Goal: Transaction & Acquisition: Purchase product/service

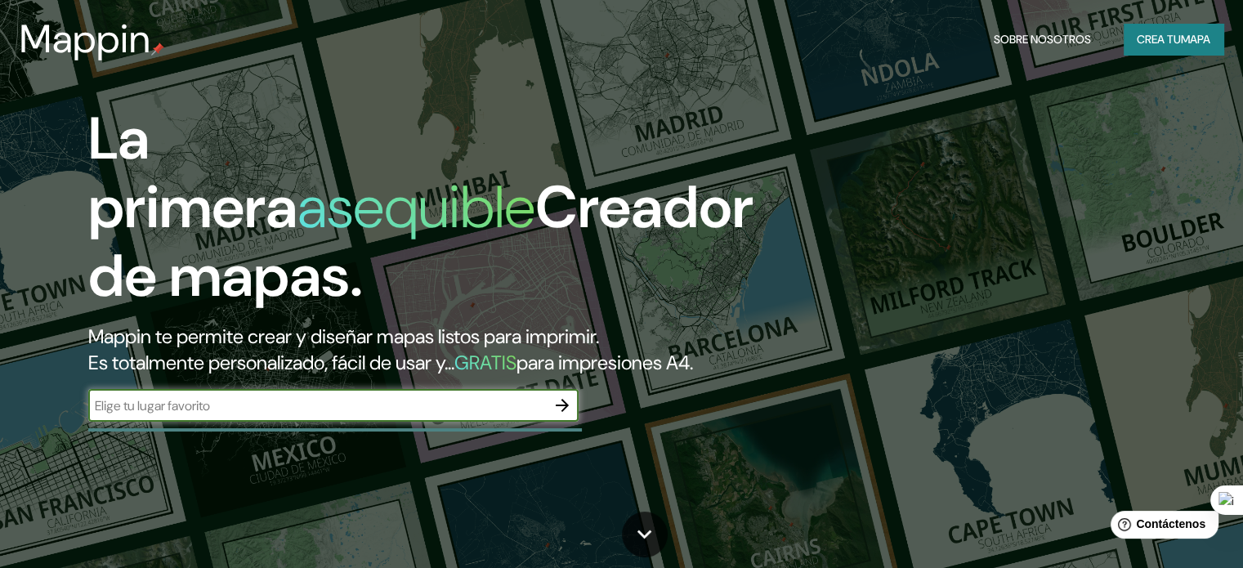
click at [252, 415] on input "text" at bounding box center [317, 405] width 458 height 19
type input "MAPA TEMATICO SOBRE L distribucion poblacional de la [GEOGRAPHIC_DATA]"
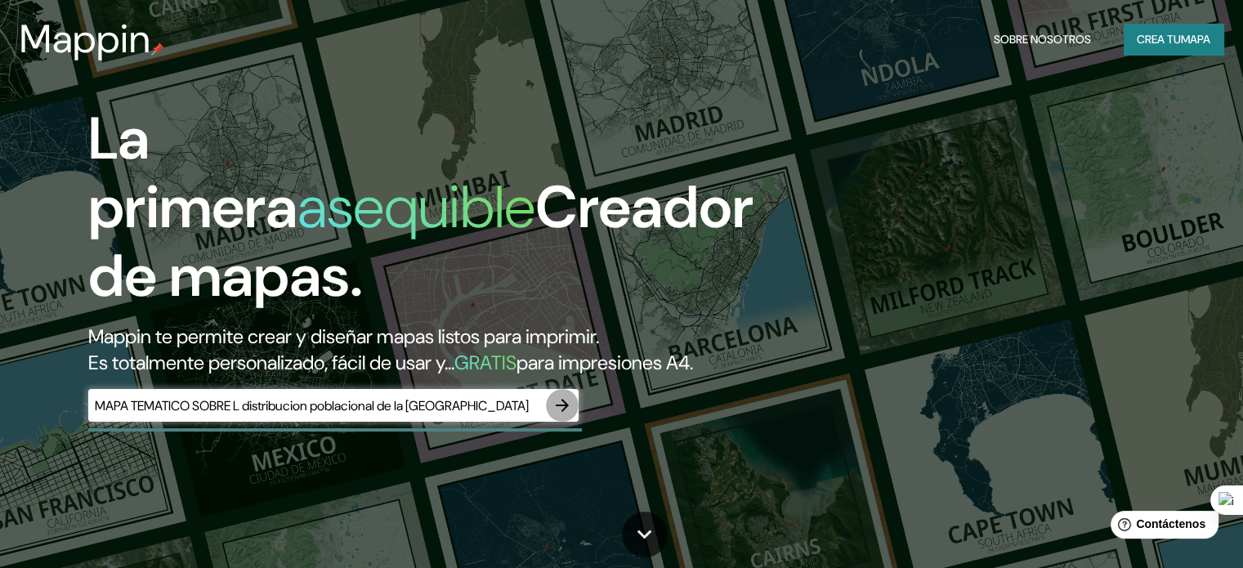
scroll to position [0, 0]
click at [567, 415] on icon "button" at bounding box center [562, 405] width 20 height 20
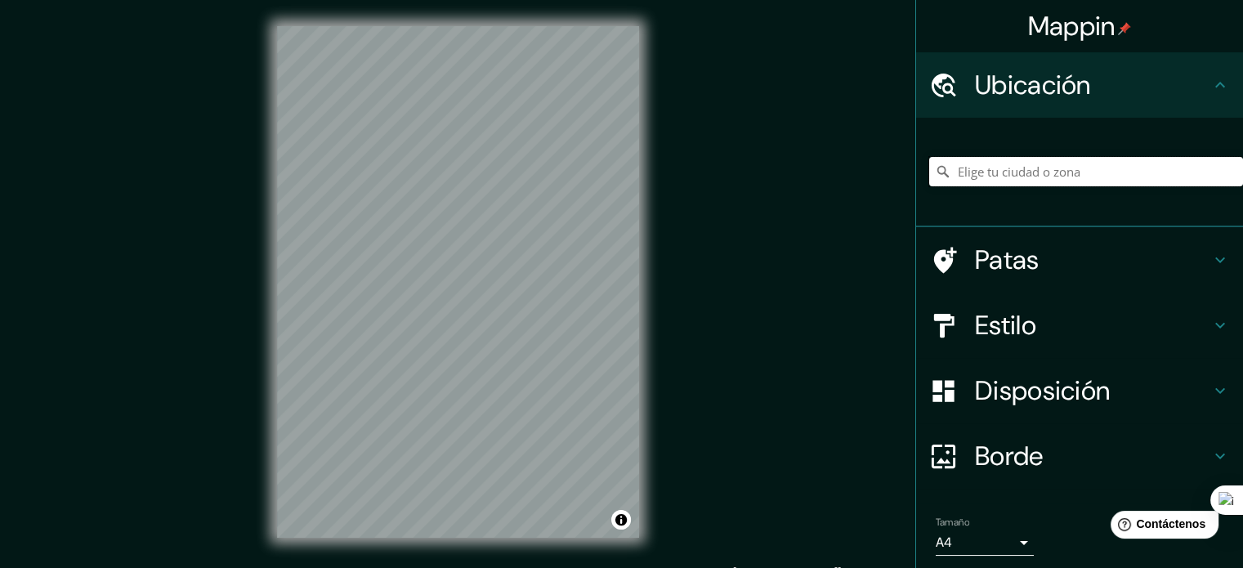
click at [998, 168] on input "Elige tu ciudad o zona" at bounding box center [1086, 171] width 314 height 29
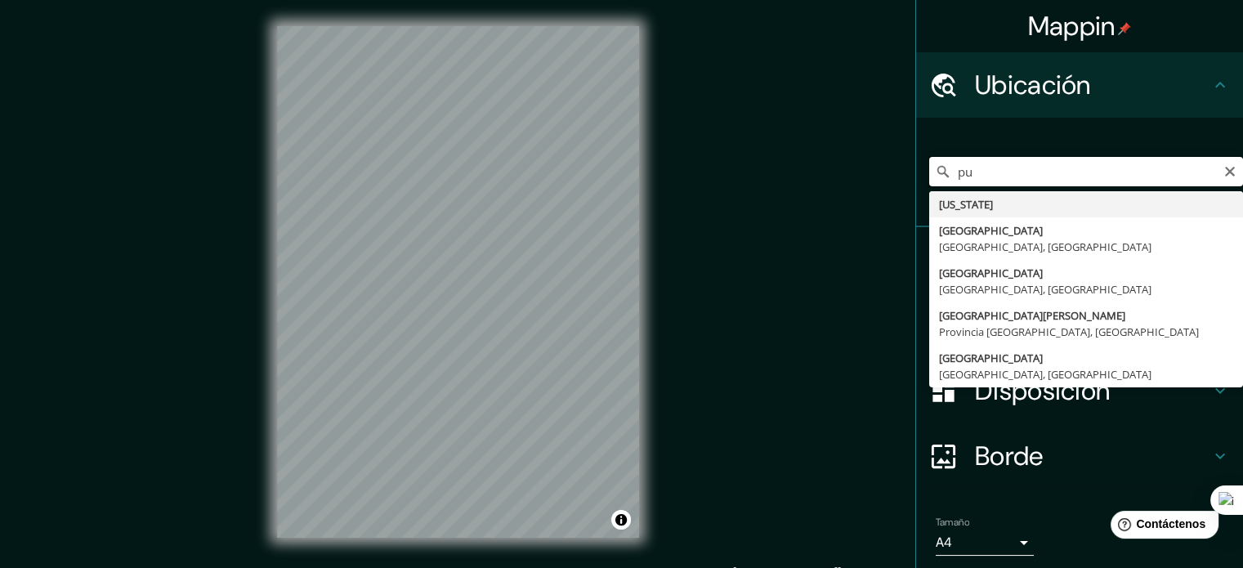
type input "p"
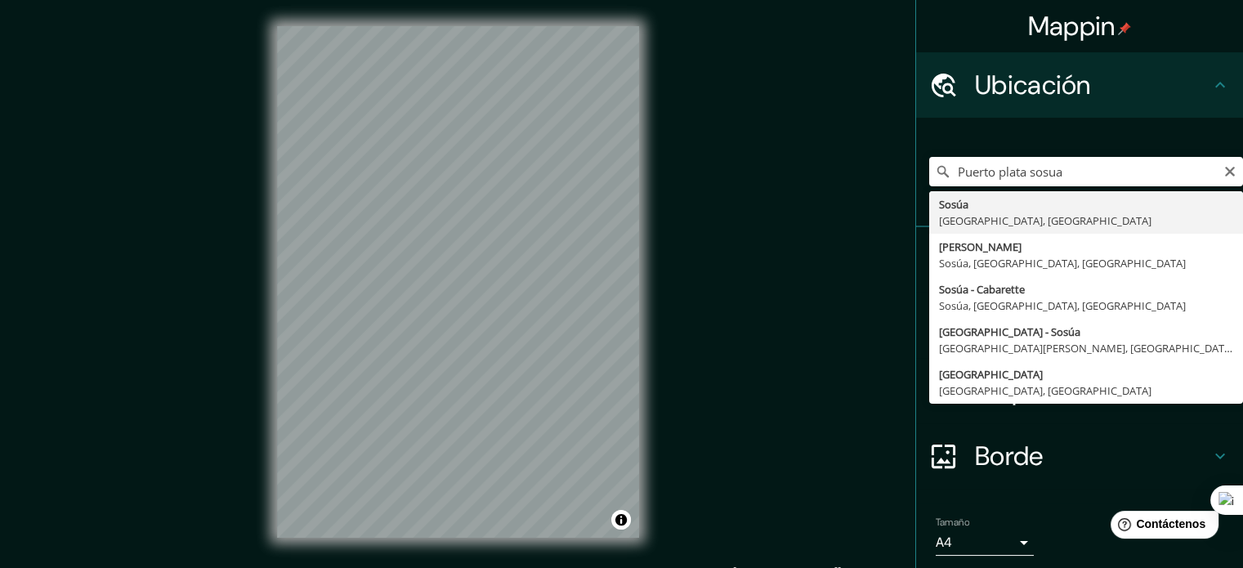
type input "Sosúa, [GEOGRAPHIC_DATA], [GEOGRAPHIC_DATA]"
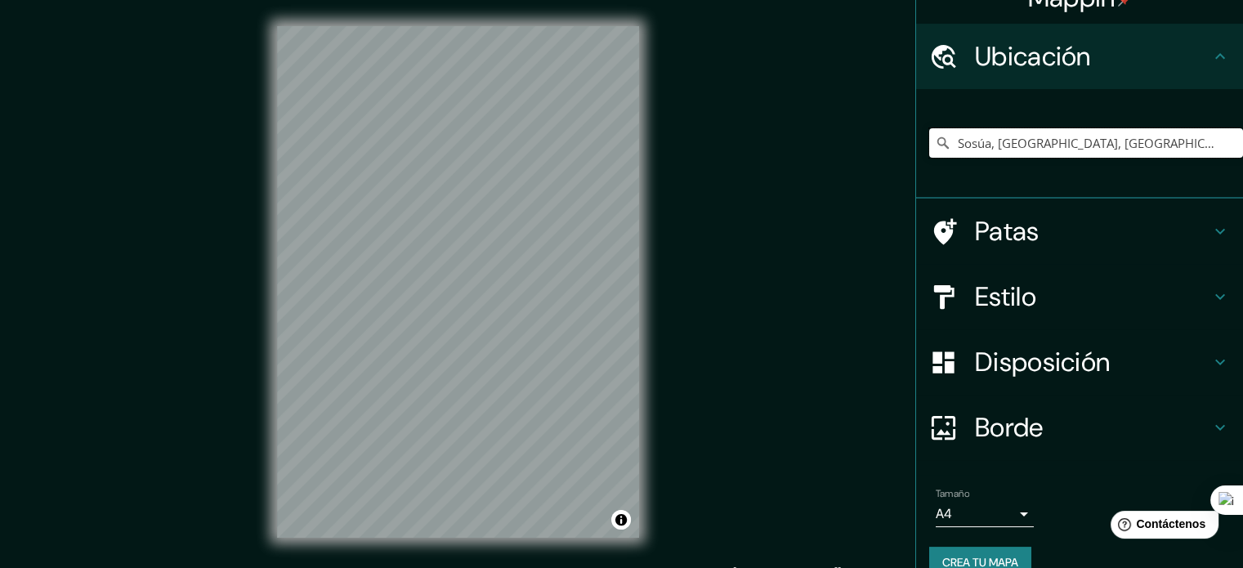
scroll to position [56, 0]
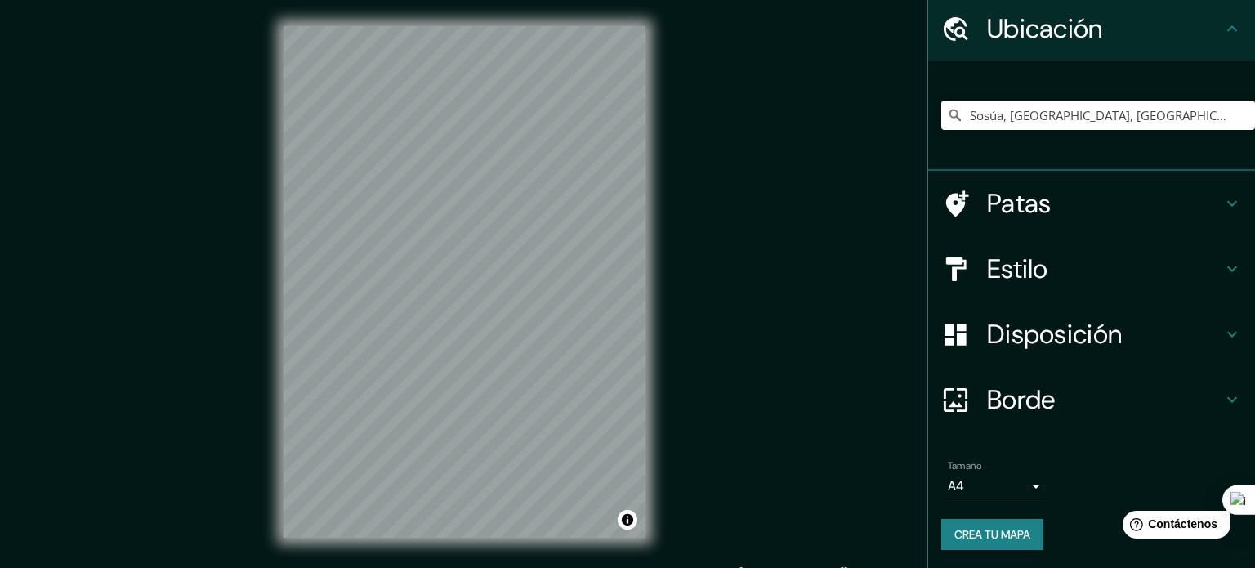
click at [1005, 480] on body "Mappin Ubicación Sosúa, [GEOGRAPHIC_DATA], [GEOGRAPHIC_DATA] Patas Estilo Dispo…" at bounding box center [627, 284] width 1255 height 568
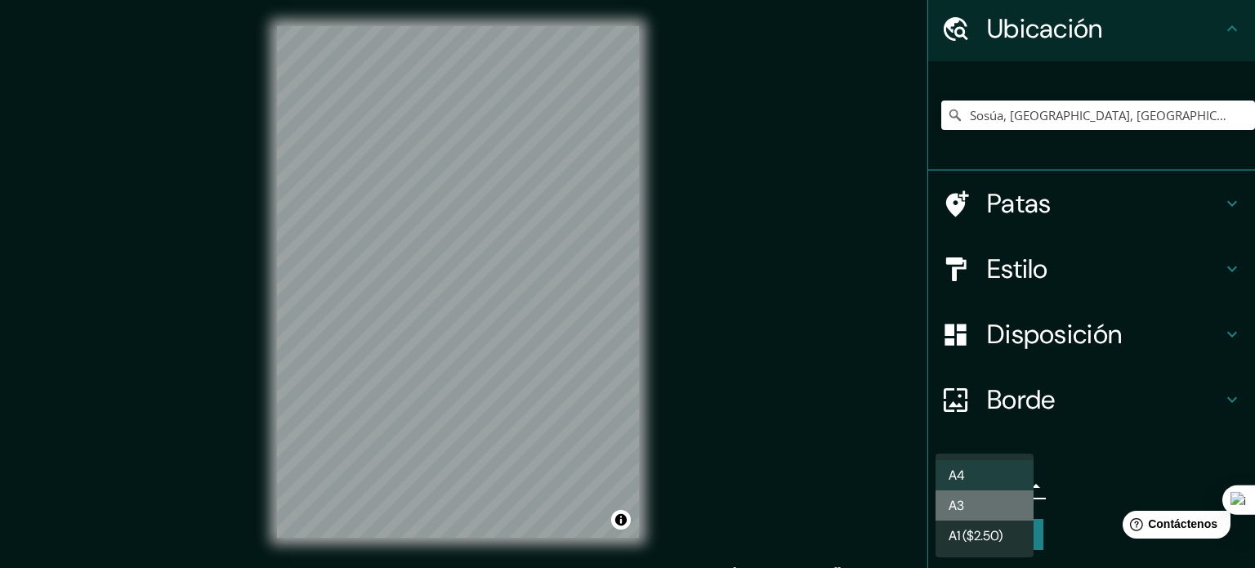
click at [971, 512] on li "A3" at bounding box center [984, 505] width 98 height 30
click at [1010, 480] on body "Mappin Ubicación Sosúa, [GEOGRAPHIC_DATA], [GEOGRAPHIC_DATA] Patas Estilo Dispo…" at bounding box center [627, 284] width 1255 height 568
click at [966, 475] on li "A4" at bounding box center [984, 475] width 98 height 30
type input "single"
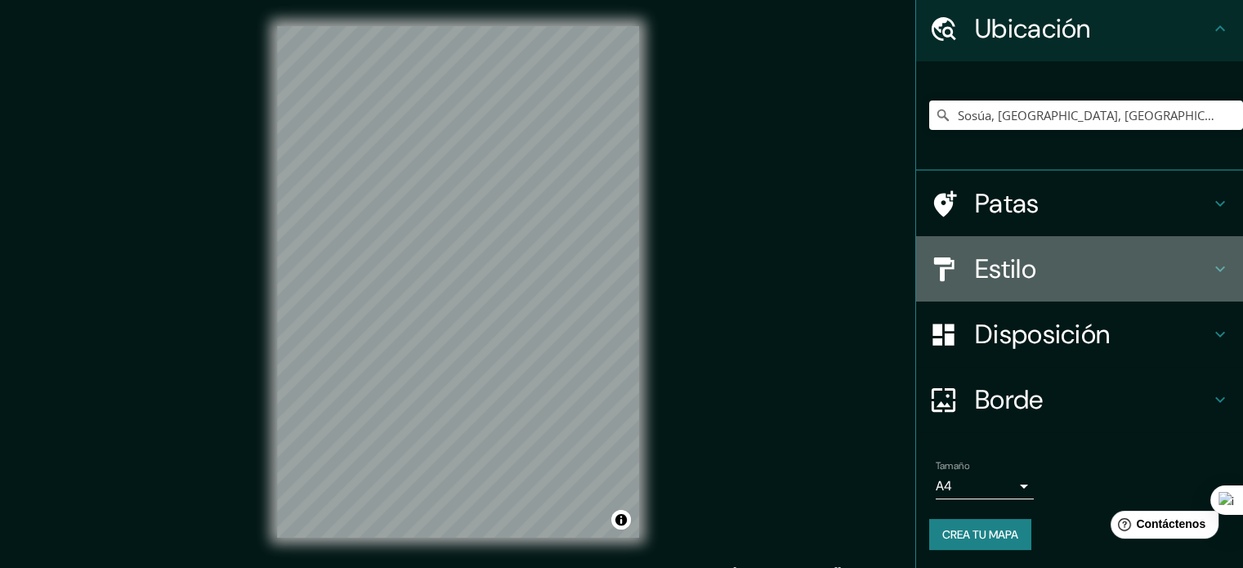
click at [1012, 268] on font "Estilo" at bounding box center [1005, 269] width 61 height 34
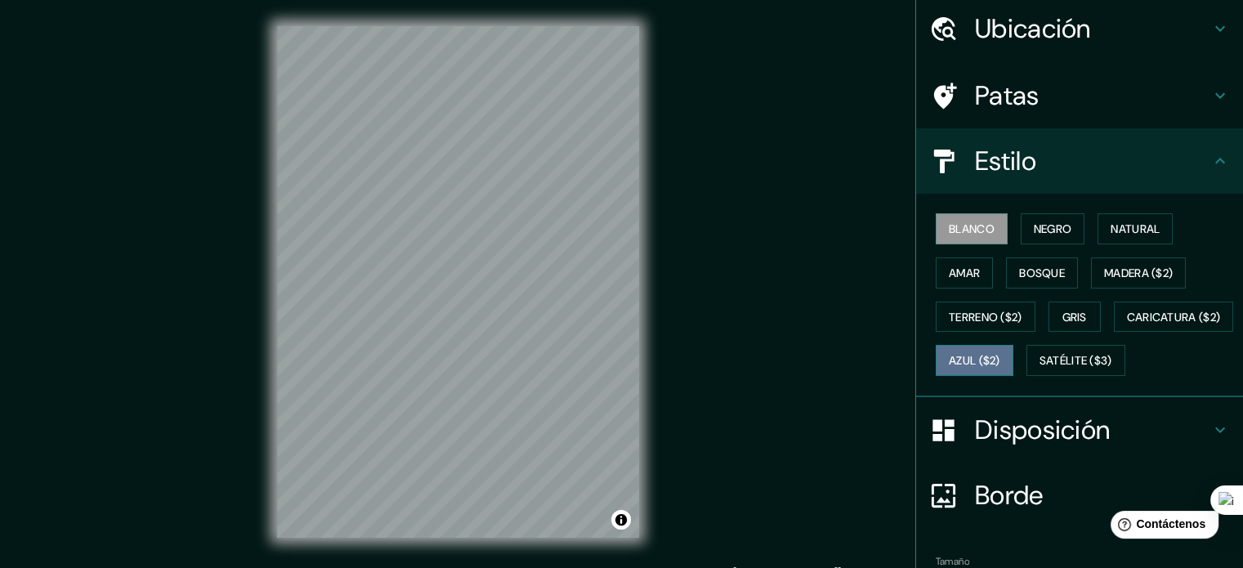
click at [1000, 354] on font "Azul ($2)" at bounding box center [974, 361] width 51 height 15
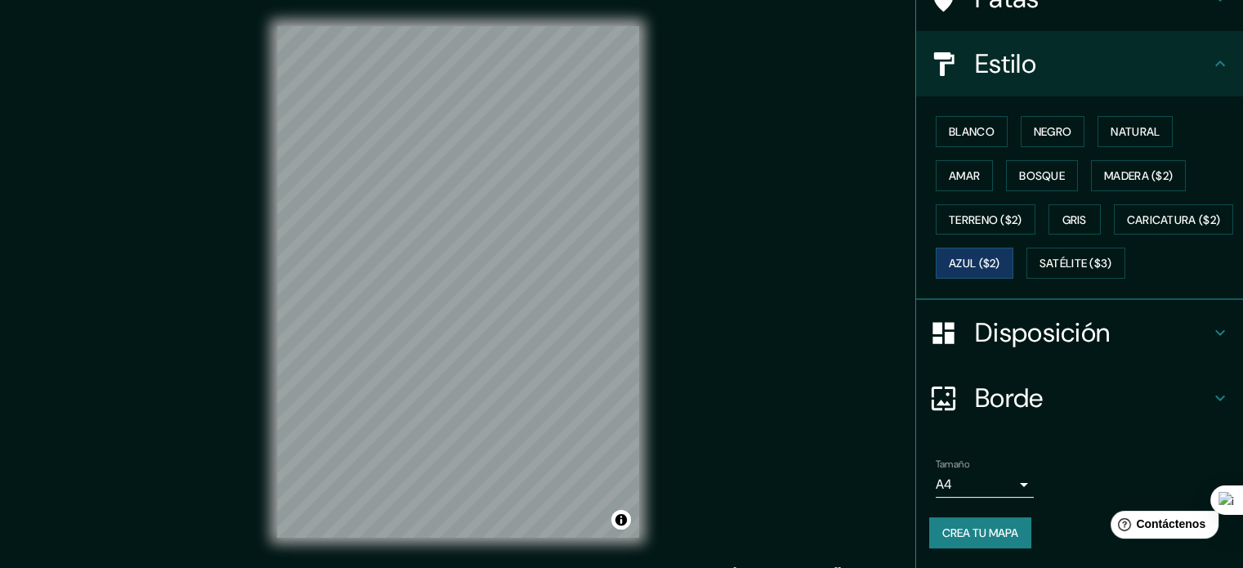
scroll to position [166, 0]
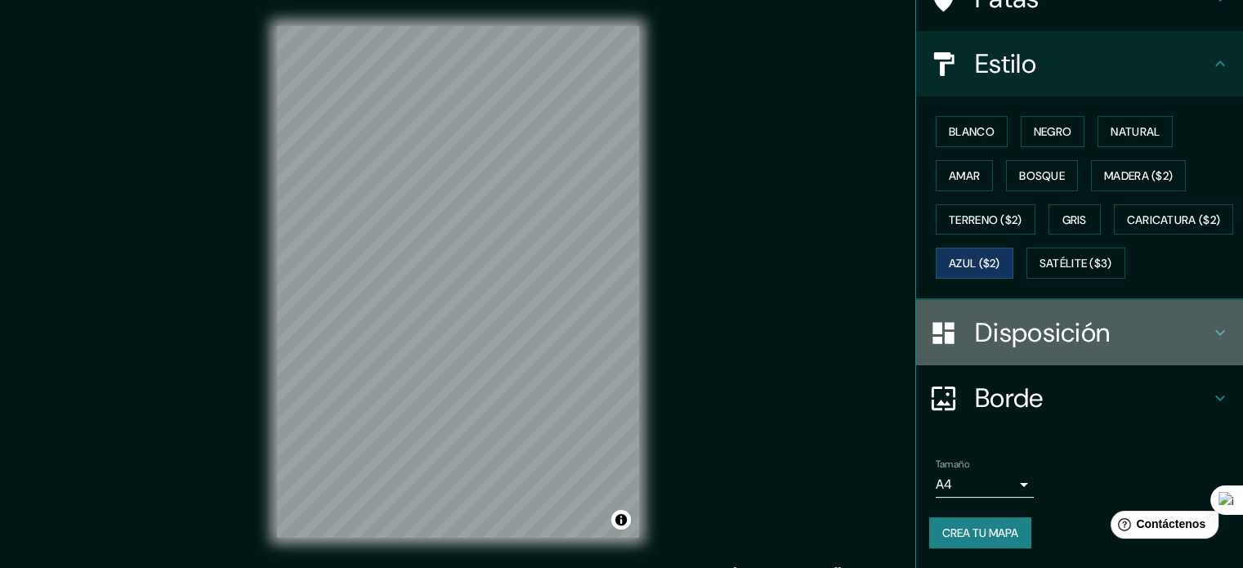
click at [975, 350] on font "Disposición" at bounding box center [1042, 332] width 135 height 34
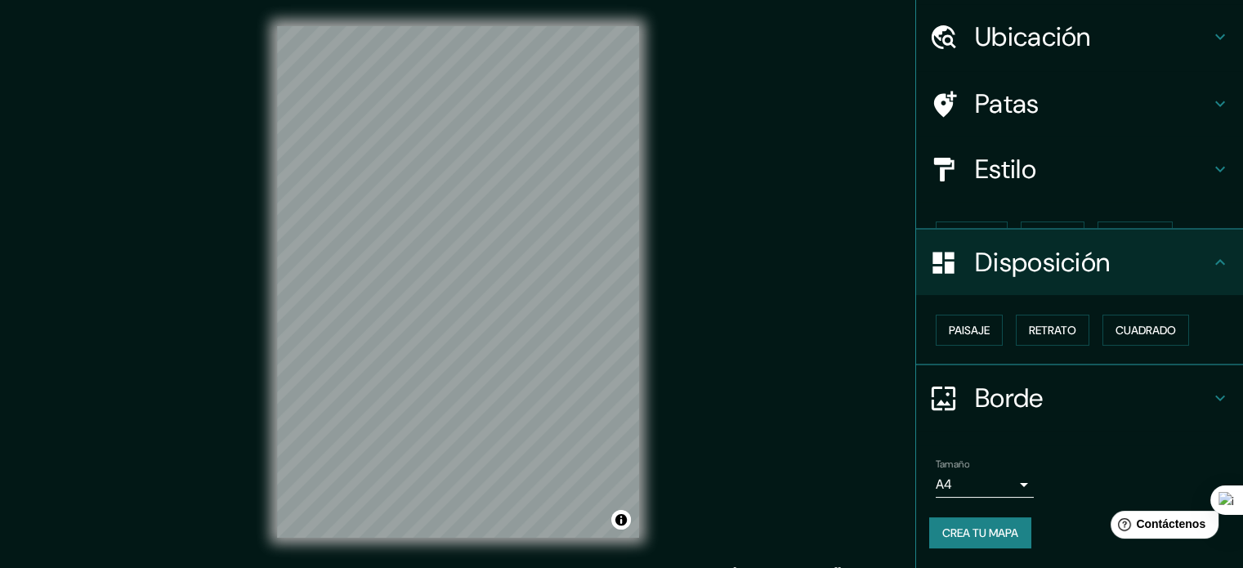
scroll to position [20, 0]
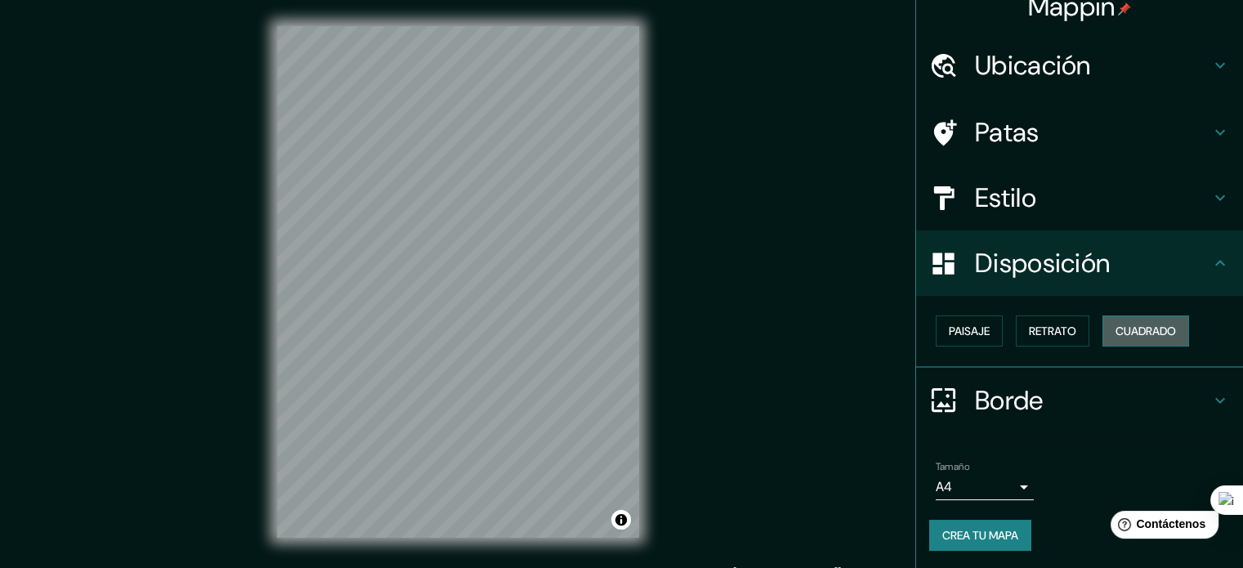
click at [1129, 333] on font "Cuadrado" at bounding box center [1145, 331] width 60 height 15
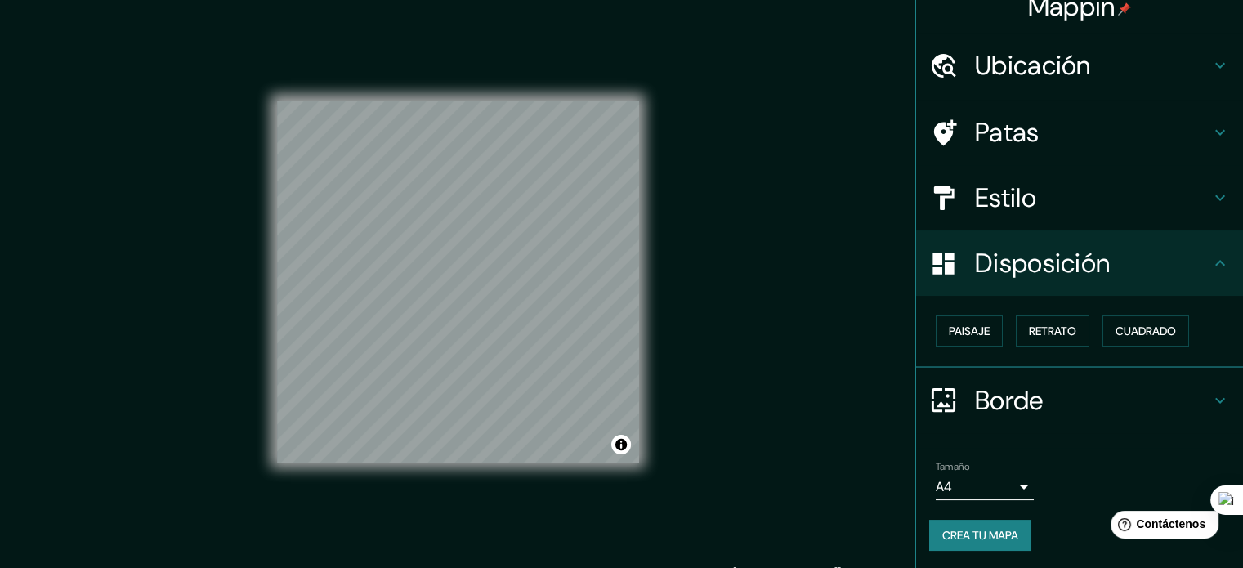
drag, startPoint x: 1241, startPoint y: 231, endPoint x: 1238, endPoint y: 199, distance: 32.8
click at [1238, 199] on html "Mappin Ubicación Sosúa, [GEOGRAPHIC_DATA], [GEOGRAPHIC_DATA] Patas Estilo Dispo…" at bounding box center [621, 284] width 1243 height 568
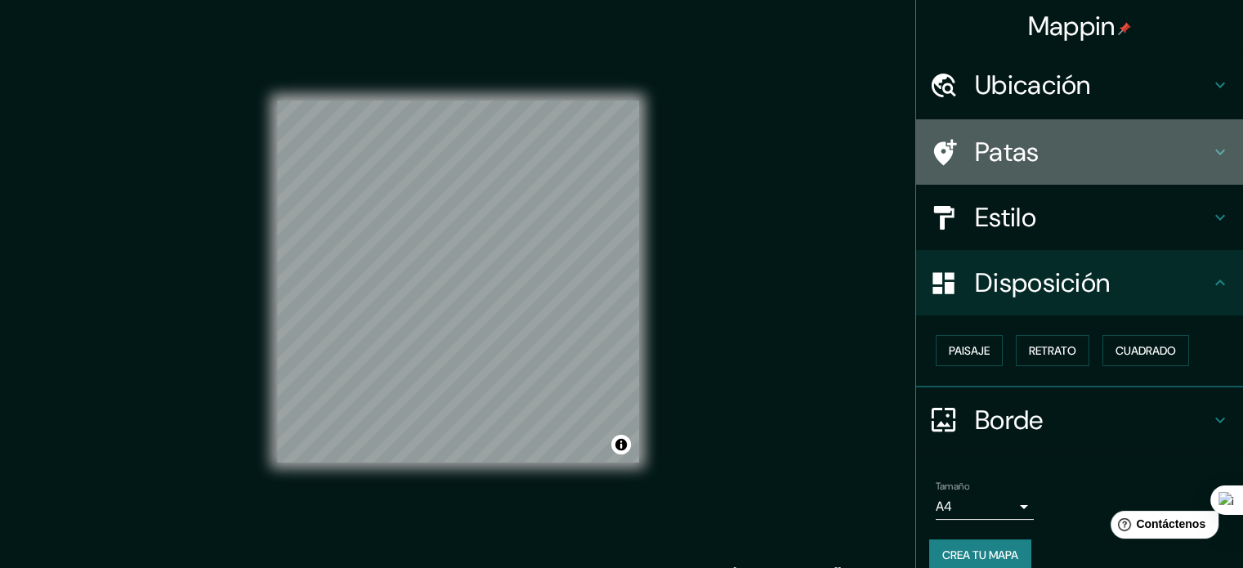
click at [975, 150] on font "Patas" at bounding box center [1007, 152] width 65 height 34
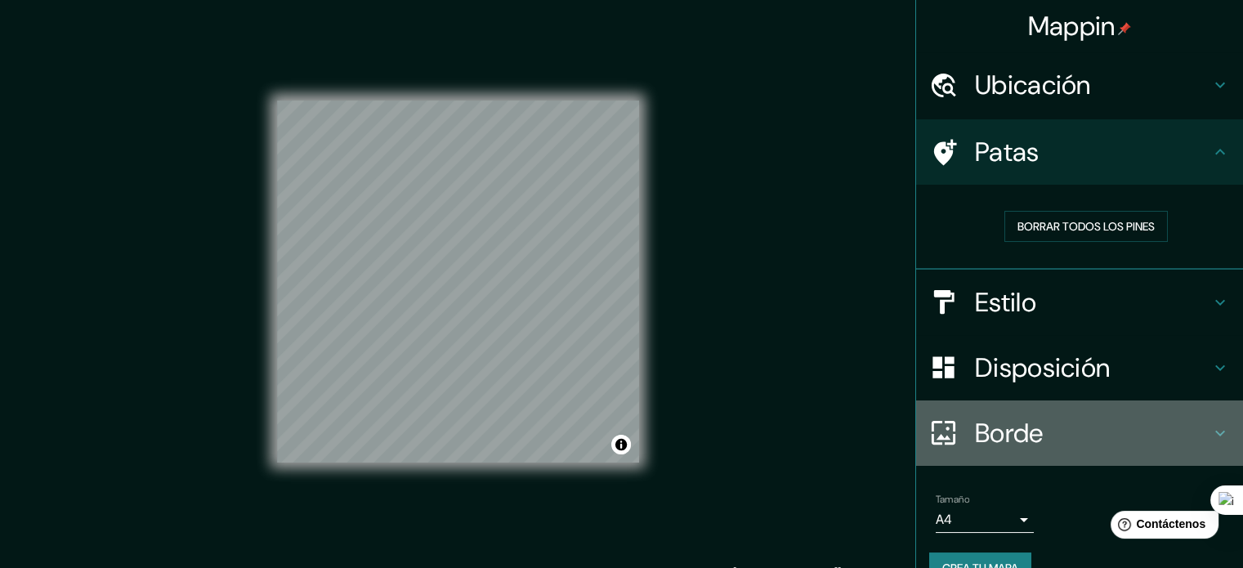
click at [989, 426] on font "Borde" at bounding box center [1009, 433] width 69 height 34
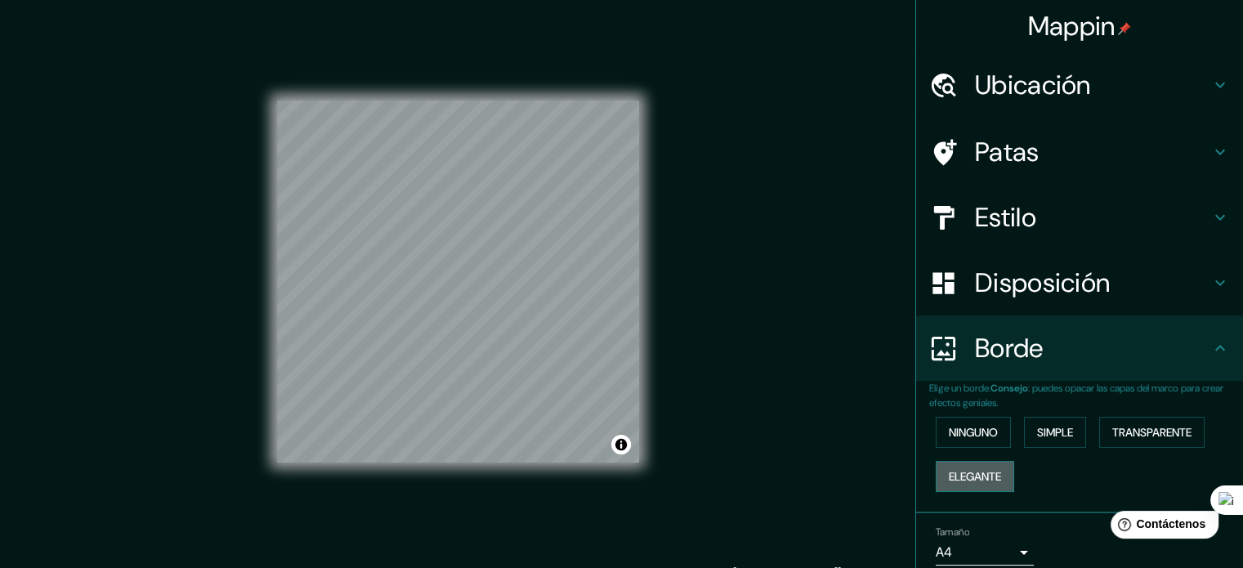
click at [987, 475] on font "Elegante" at bounding box center [975, 476] width 52 height 15
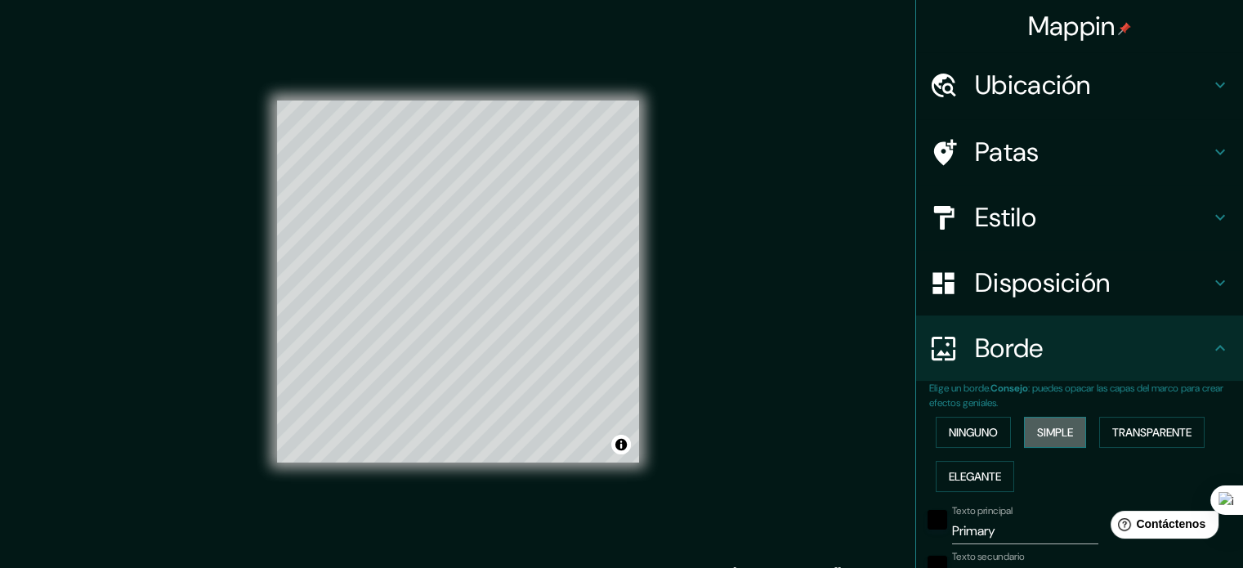
click at [1042, 433] on font "Simple" at bounding box center [1055, 432] width 36 height 15
click at [1099, 435] on button "Transparente" at bounding box center [1151, 432] width 105 height 31
click at [949, 426] on font "Ninguno" at bounding box center [973, 432] width 49 height 15
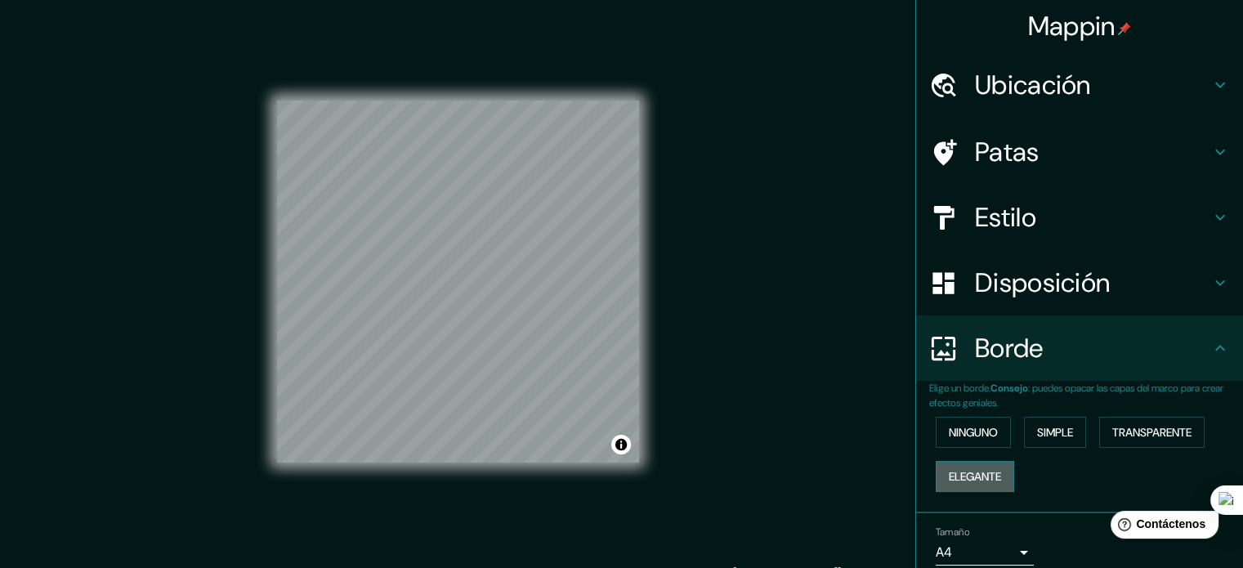
click at [957, 469] on font "Elegante" at bounding box center [975, 476] width 52 height 15
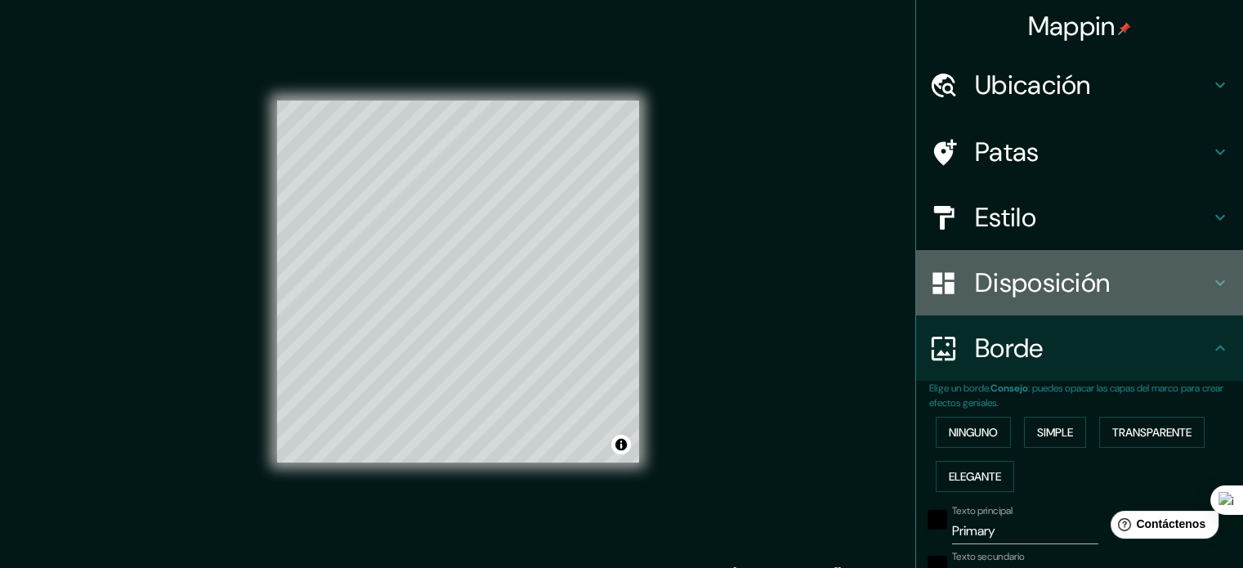
click at [989, 290] on font "Disposición" at bounding box center [1042, 283] width 135 height 34
type input "177"
type input "35"
type input "18"
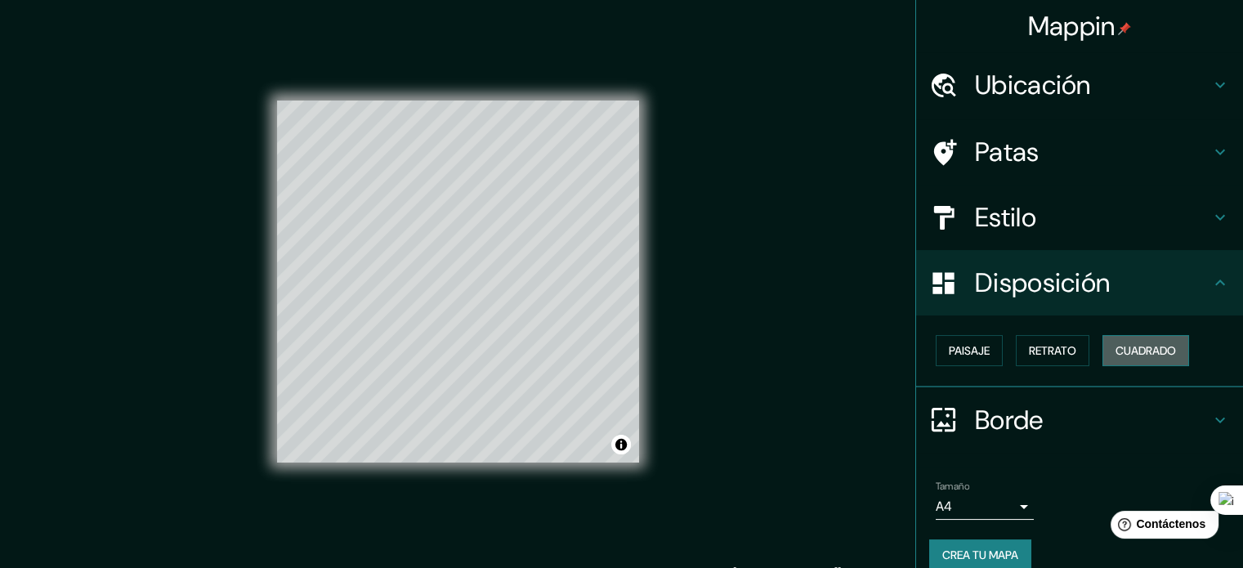
click at [1132, 343] on font "Cuadrado" at bounding box center [1145, 350] width 60 height 15
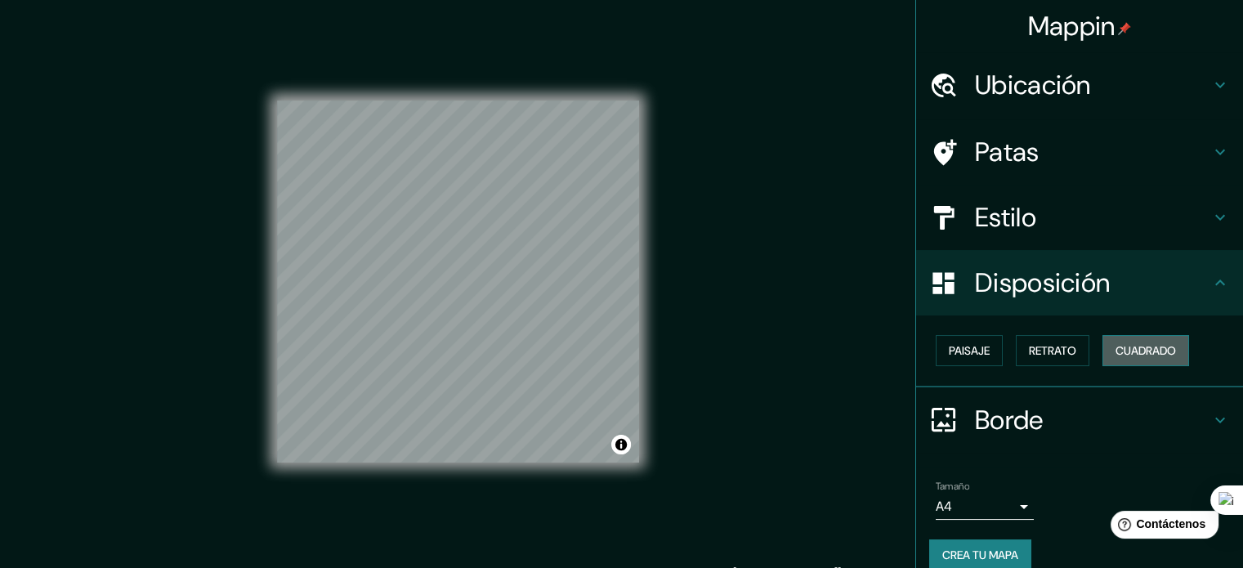
click at [1132, 343] on font "Cuadrado" at bounding box center [1145, 350] width 60 height 15
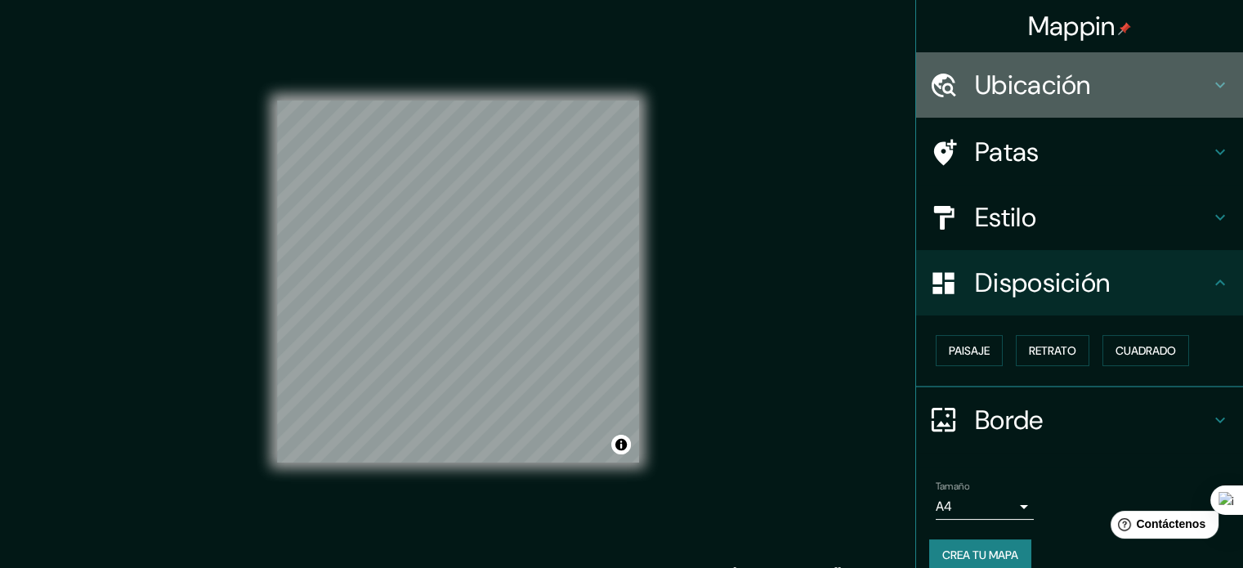
click at [1012, 94] on font "Ubicación" at bounding box center [1033, 85] width 116 height 34
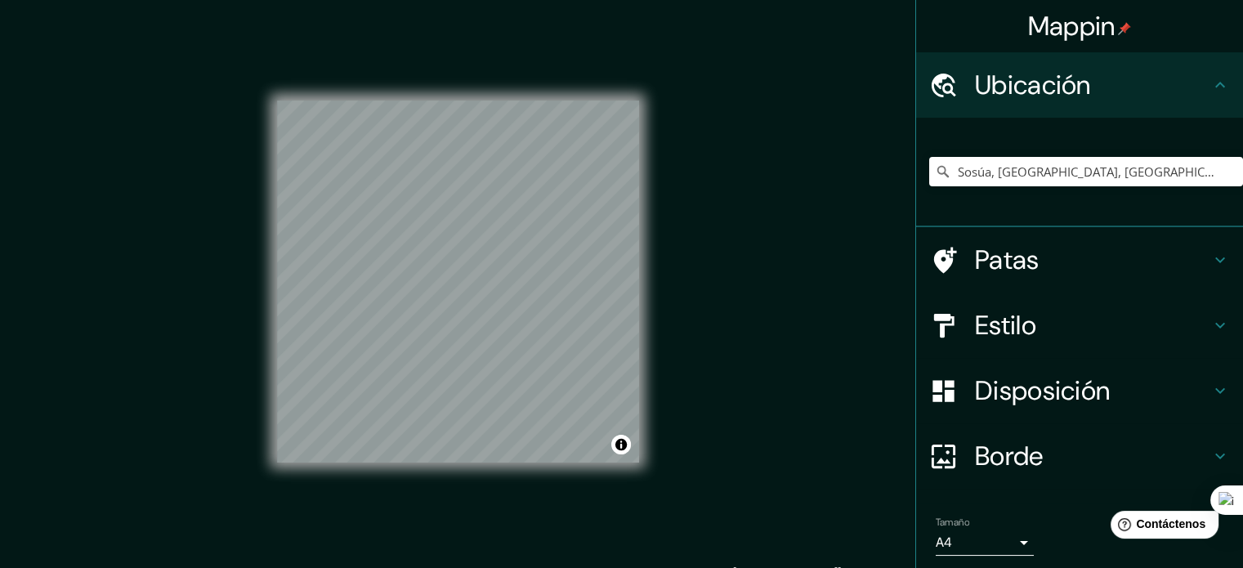
scroll to position [56, 0]
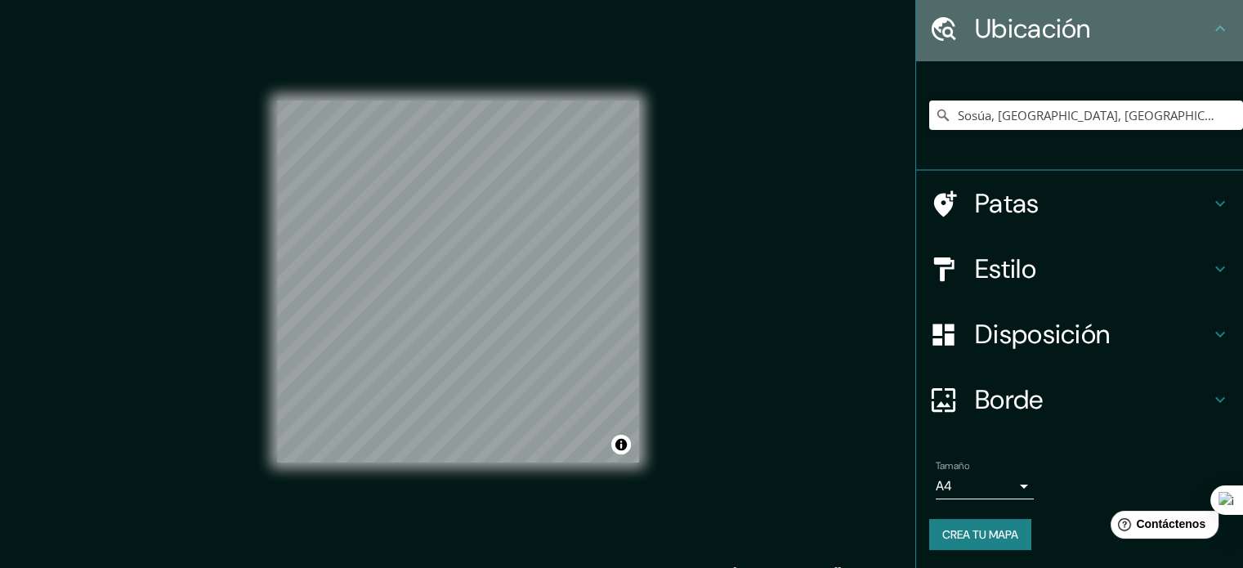
click at [1215, 27] on icon at bounding box center [1220, 28] width 10 height 6
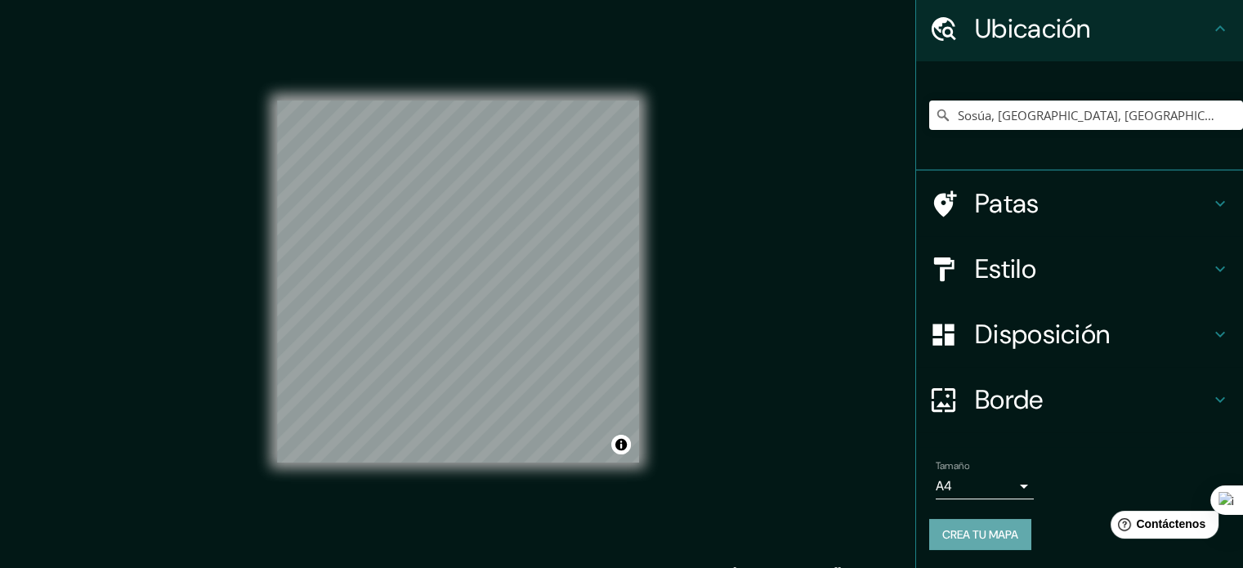
click at [958, 536] on font "Crea tu mapa" at bounding box center [980, 534] width 76 height 15
click at [958, 536] on div "Crea tu mapa" at bounding box center [1079, 534] width 301 height 31
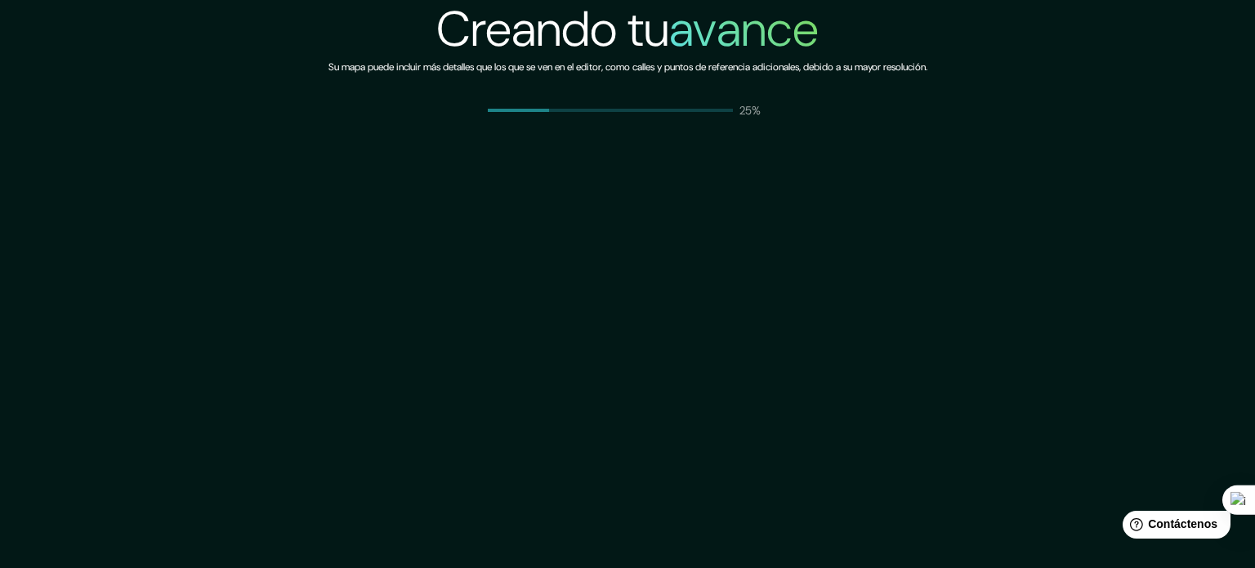
click at [959, 536] on div "Creando tu avance Su mapa puede incluir más detalles que los que se ven en el e…" at bounding box center [627, 284] width 1255 height 568
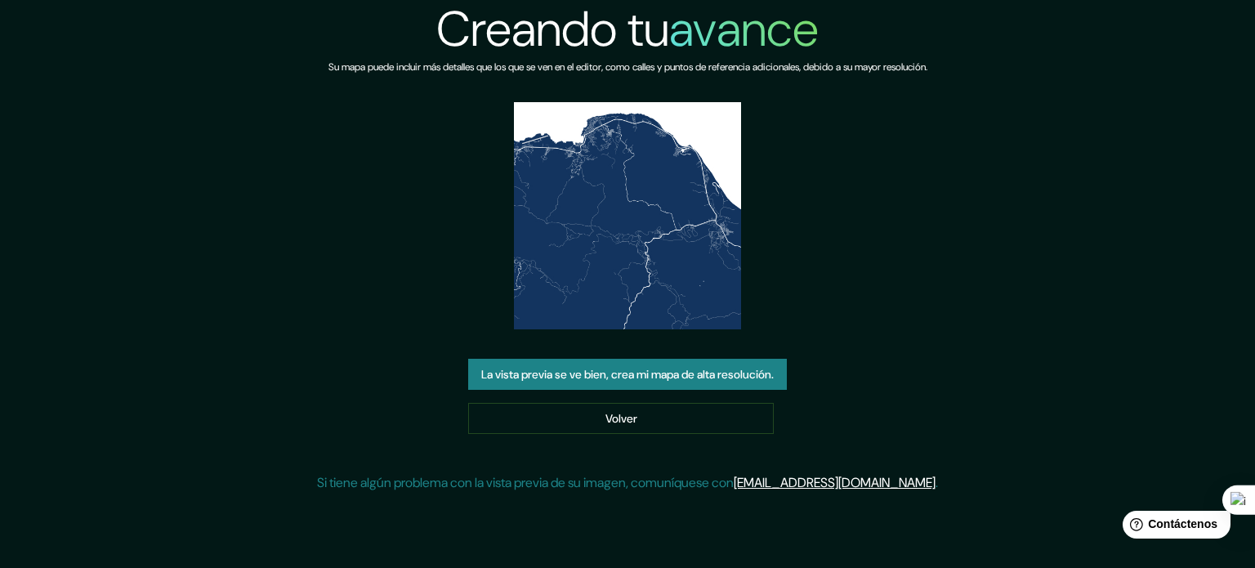
click at [959, 536] on div "Creando tu avance Su mapa puede incluir más detalles que los que se ven en el e…" at bounding box center [627, 284] width 1255 height 568
click at [610, 283] on img at bounding box center [627, 215] width 227 height 227
click at [615, 288] on img at bounding box center [627, 215] width 227 height 227
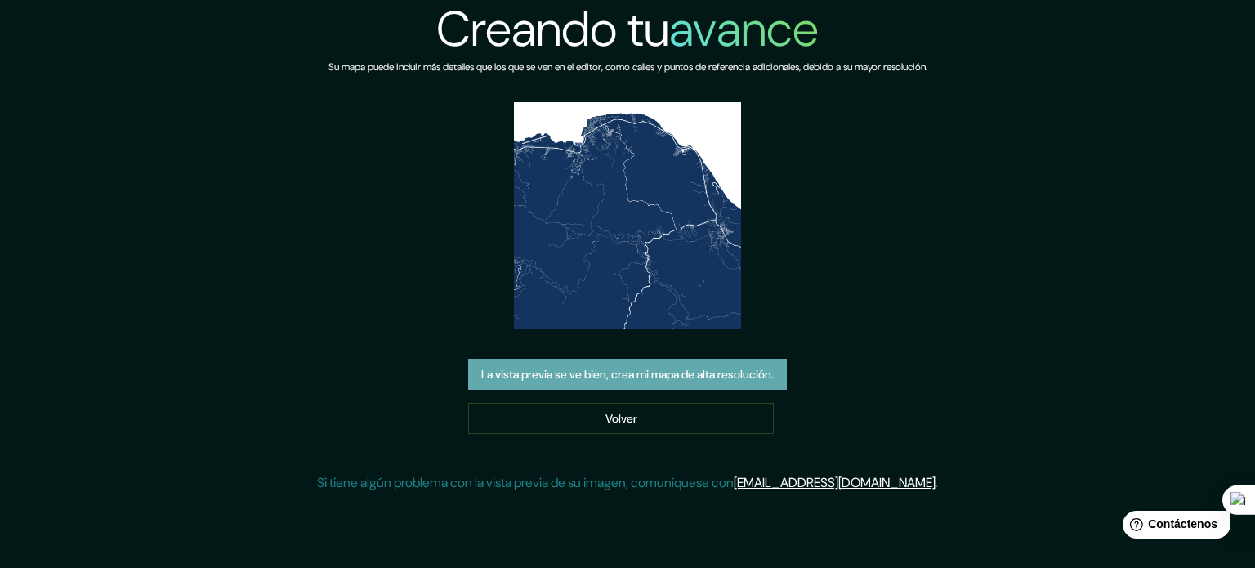
click at [654, 373] on font "La vista previa se ve bien, crea mi mapa de alta resolución." at bounding box center [627, 374] width 292 height 15
